Goal: Task Accomplishment & Management: Manage account settings

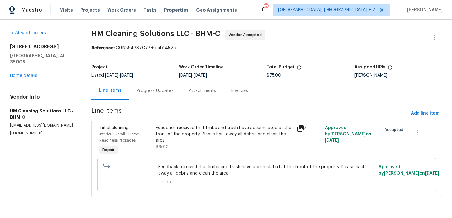
click at [168, 96] on div "Progress Updates" at bounding box center [155, 90] width 52 height 19
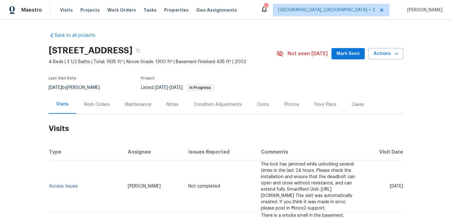
click at [101, 102] on div "Work Orders" at bounding box center [97, 104] width 26 height 6
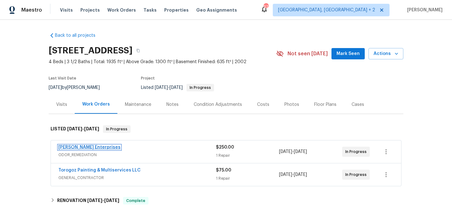
click at [92, 147] on link "[PERSON_NAME] Enterprises" at bounding box center [89, 147] width 62 height 4
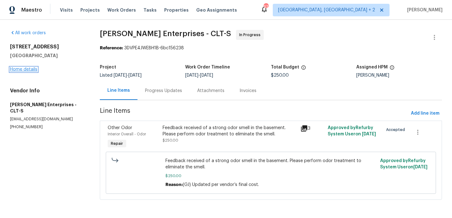
click at [33, 69] on link "Home details" at bounding box center [23, 69] width 27 height 4
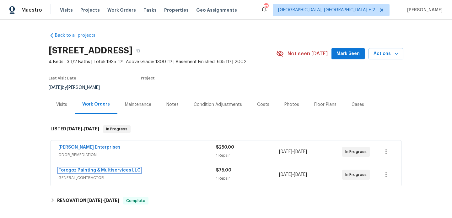
click at [121, 169] on link "Torogoz Painting & Multiservices LLC" at bounding box center [99, 170] width 82 height 4
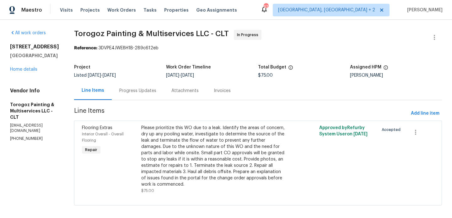
click at [155, 93] on div "Progress Updates" at bounding box center [137, 91] width 37 height 6
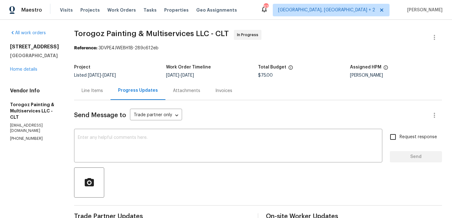
click at [110, 94] on div "Line Items" at bounding box center [92, 90] width 36 height 19
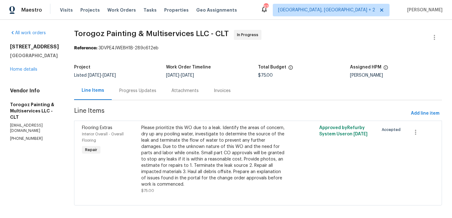
click at [200, 132] on div "Please prioritize this WO due to a leak. Identify the areas of concern, dry up …" at bounding box center [213, 156] width 145 height 63
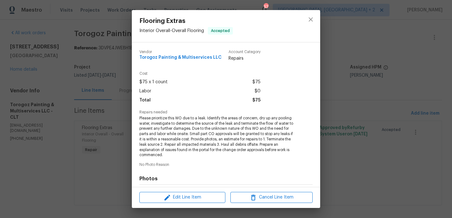
scroll to position [87, 0]
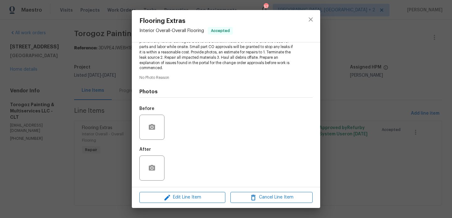
click at [183, 191] on div "Edit Line Item Cancel Line Item" at bounding box center [226, 197] width 188 height 21
click at [181, 194] on span "Edit Line Item" at bounding box center [182, 197] width 82 height 8
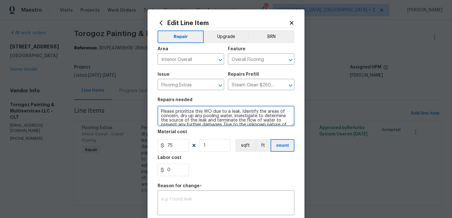
click at [160, 111] on textarea "Please prioritize this WO due to a leak. Identify the areas of concern, dry up …" at bounding box center [225, 116] width 137 height 20
paste textarea "lower level of the house does have carpets that are completely wet, possible le…"
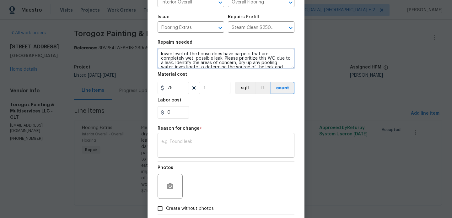
type textarea "lower level of the house does have carpets that are completely wet, possible le…"
click at [193, 150] on textarea at bounding box center [225, 145] width 129 height 13
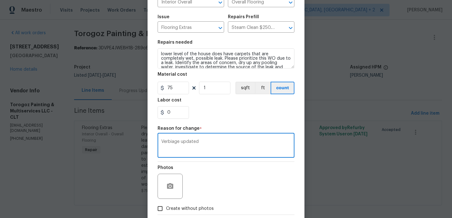
scroll to position [92, 0]
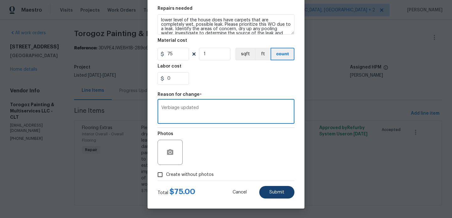
type textarea "Verbiage updated"
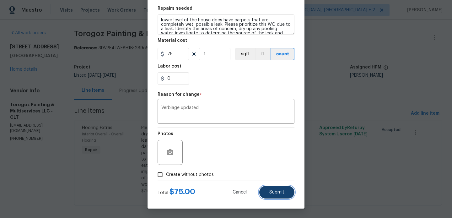
click at [291, 197] on button "Submit" at bounding box center [276, 192] width 35 height 13
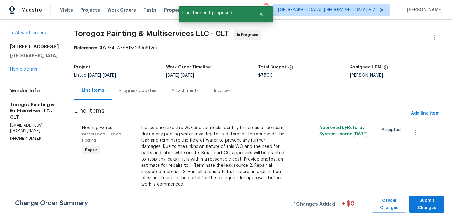
scroll to position [0, 0]
click at [423, 195] on div "Change Order Summary 1 Changes Added: + $ 0 Cancel Changes Submit Changes" at bounding box center [226, 203] width 452 height 30
click at [423, 204] on span "Submit Changes" at bounding box center [426, 204] width 29 height 14
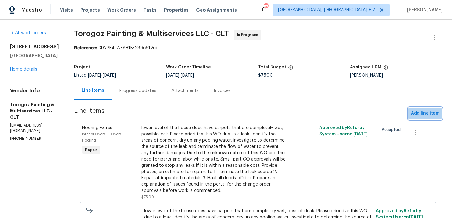
click at [421, 112] on span "Add line item" at bounding box center [425, 113] width 29 height 8
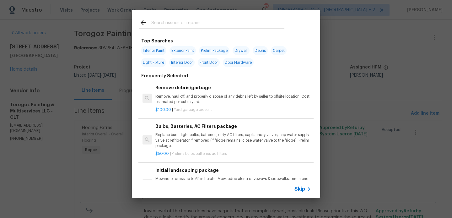
click at [175, 23] on input "text" at bounding box center [217, 23] width 133 height 9
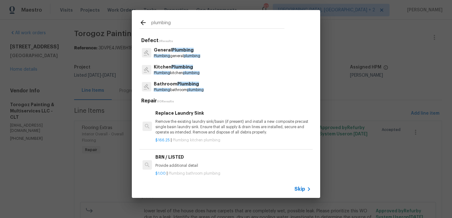
type input "plumbing"
click at [189, 48] on span "Plumbing" at bounding box center [183, 50] width 22 height 4
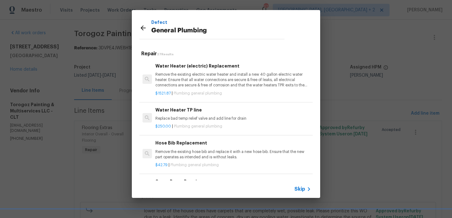
click at [184, 74] on p "Remove the existing electric water heater and install a new 40 gallon electric …" at bounding box center [233, 80] width 156 height 16
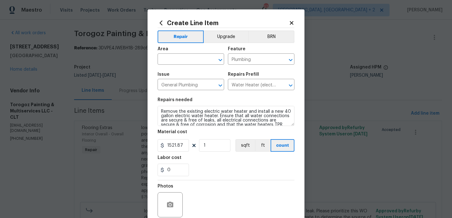
click at [179, 65] on span "Area ​" at bounding box center [190, 55] width 67 height 25
click at [176, 62] on input "text" at bounding box center [181, 60] width 49 height 10
click at [182, 86] on li "Interior Overall" at bounding box center [190, 84] width 67 height 10
type input "Interior Overall"
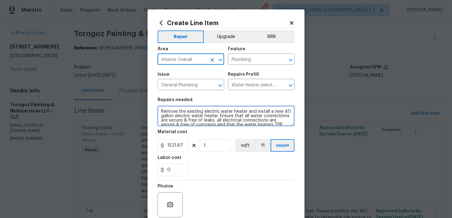
click at [182, 115] on textarea "Remove the existing electric water heater and install a new 40 gallon electric …" at bounding box center [225, 116] width 137 height 20
paste textarea "Agent noticed that there is a hot water leak on the property." Please address t…"
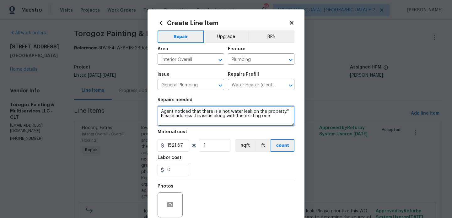
type textarea "Agent noticed that there is a hot water leak on the property." Please address t…"
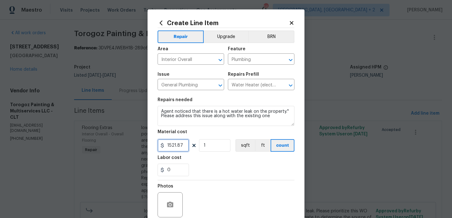
click at [176, 145] on input "1521.87" at bounding box center [172, 145] width 31 height 13
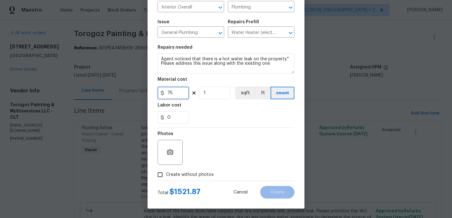
type input "75"
click at [192, 172] on span "Create without photos" at bounding box center [190, 174] width 48 height 7
click at [166, 172] on input "Create without photos" at bounding box center [160, 174] width 12 height 12
checkbox input "true"
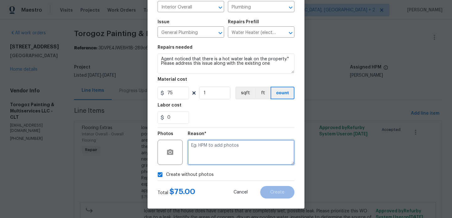
click at [223, 142] on textarea at bounding box center [241, 152] width 107 height 25
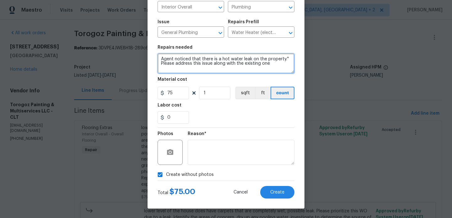
click at [288, 57] on textarea "Agent noticed that there is a hot water leak on the property." Please address t…" at bounding box center [225, 63] width 137 height 20
type textarea "Agent noticed that there is a hot water leak on the property.Please address thi…"
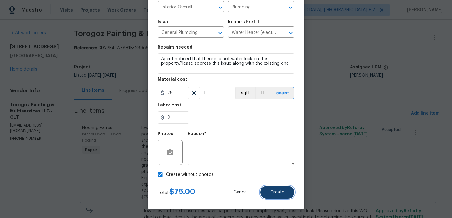
click at [286, 193] on button "Create" at bounding box center [277, 192] width 34 height 13
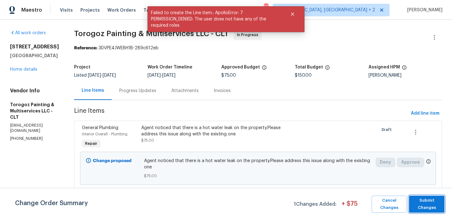
click at [428, 202] on span "Submit Changes" at bounding box center [426, 204] width 29 height 14
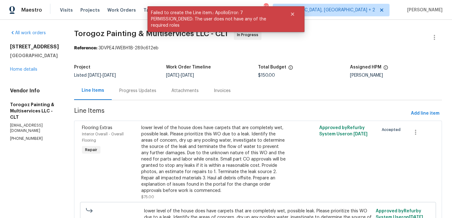
click at [147, 82] on div "Progress Updates" at bounding box center [138, 90] width 52 height 19
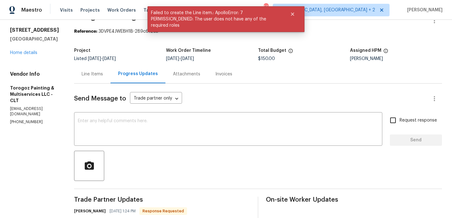
scroll to position [93, 0]
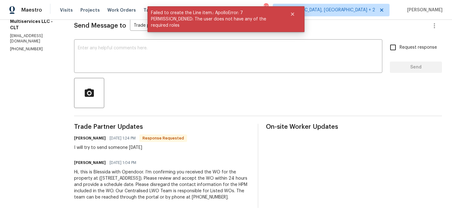
click at [95, 139] on div "[PERSON_NAME] [DATE] 1:24 PM Response Requested" at bounding box center [130, 138] width 113 height 9
click at [91, 136] on h6 "[PERSON_NAME]" at bounding box center [90, 138] width 32 height 6
copy h6 "[PERSON_NAME]"
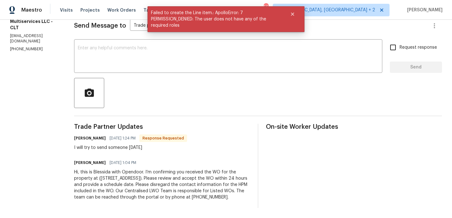
click at [127, 33] on div "Send Message to Trade partner only Trade partner only ​ x ​ Request response Se…" at bounding box center [258, 109] width 368 height 197
click at [121, 50] on textarea at bounding box center [228, 57] width 301 height 22
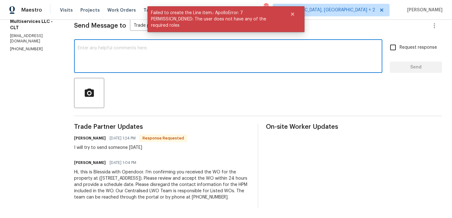
paste textarea "[PERSON_NAME]"
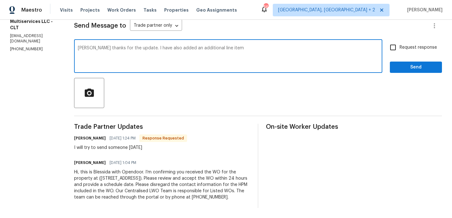
paste textarea "Agent noticed that there is a hot water leak on the property." Please address t…"
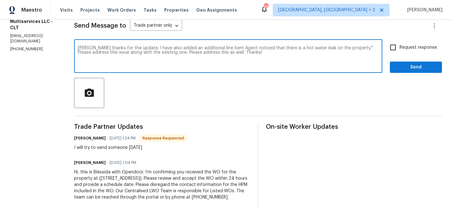
type textarea "[PERSON_NAME] thanks for the update. I have also added an additional line item …"
click at [407, 48] on label "Request response" at bounding box center [411, 47] width 51 height 13
click at [399, 48] on input "Request response" at bounding box center [392, 47] width 13 height 13
checkbox input "true"
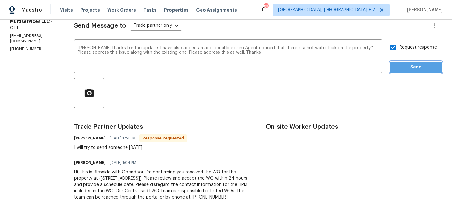
click at [407, 63] on span "Send" at bounding box center [416, 67] width 42 height 8
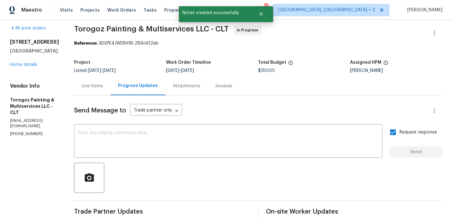
scroll to position [0, 0]
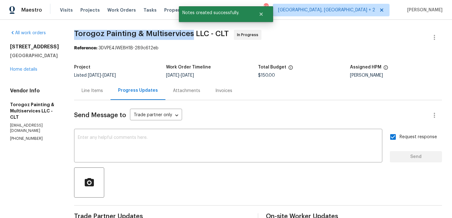
drag, startPoint x: 89, startPoint y: 33, endPoint x: 206, endPoint y: 34, distance: 116.7
click at [206, 34] on span "Torogoz Painting & Multiservices LLC - CLT" at bounding box center [151, 34] width 155 height 8
copy span "Torogoz Painting & Multiservices"
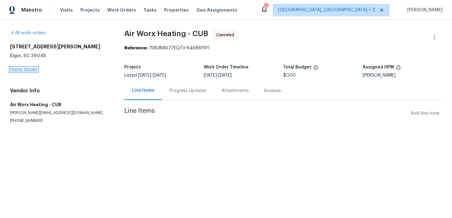
click at [25, 69] on link "Home details" at bounding box center [23, 69] width 27 height 4
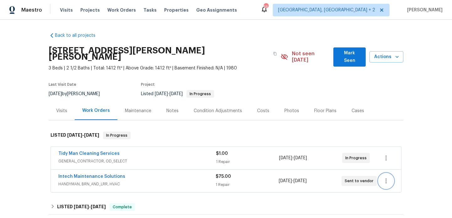
click at [385, 177] on icon "button" at bounding box center [386, 181] width 8 height 8
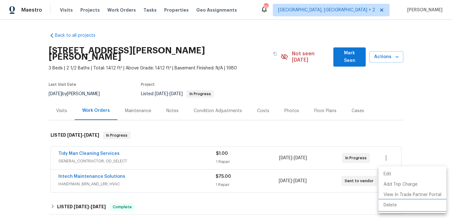
click at [403, 206] on li "Delete" at bounding box center [412, 205] width 68 height 10
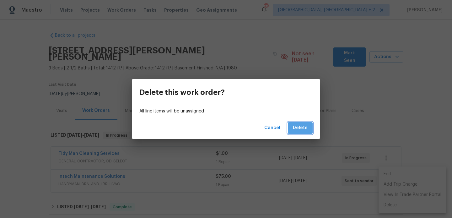
click at [305, 130] on span "Delete" at bounding box center [300, 128] width 15 height 8
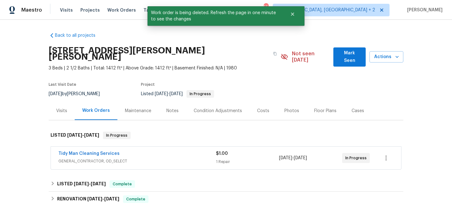
click at [90, 150] on span "Tidy Man Cleaning Services" at bounding box center [88, 153] width 61 height 6
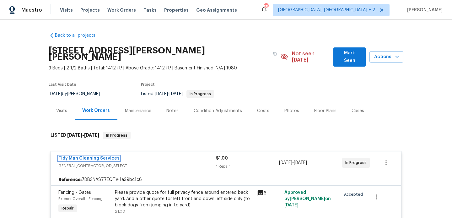
click at [96, 156] on link "Tidy Man Cleaning Services" at bounding box center [88, 158] width 61 height 4
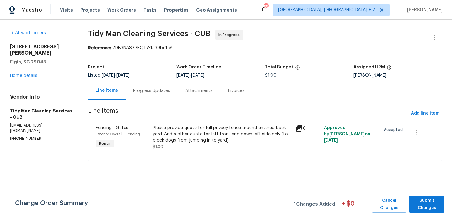
click at [196, 137] on div "Please provide quote for full privacy fence around entered back yard. And a oth…" at bounding box center [222, 134] width 139 height 19
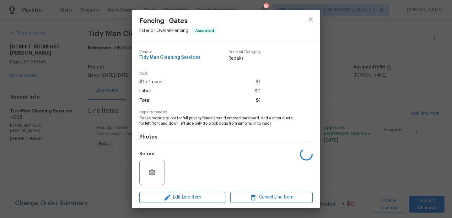
scroll to position [45, 0]
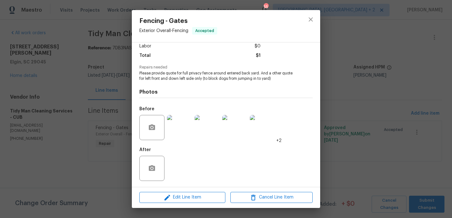
click at [376, 113] on div "Fencing - Gates Exterior Overall - Fencing Accepted Vendor Tidy Man Cleaning Se…" at bounding box center [226, 109] width 452 height 218
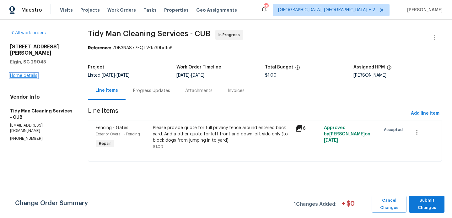
click at [16, 73] on link "Home details" at bounding box center [23, 75] width 27 height 4
